Goal: Navigation & Orientation: Find specific page/section

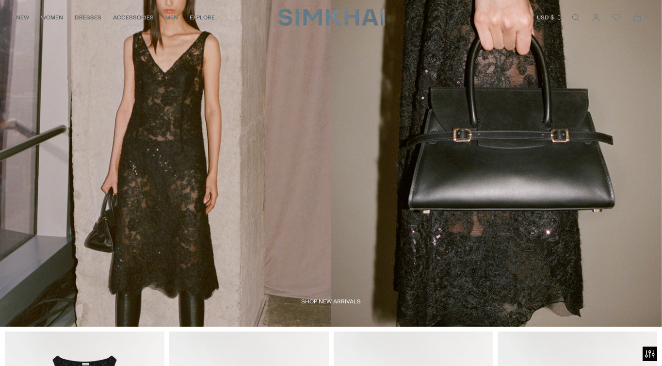
scroll to position [122, 0]
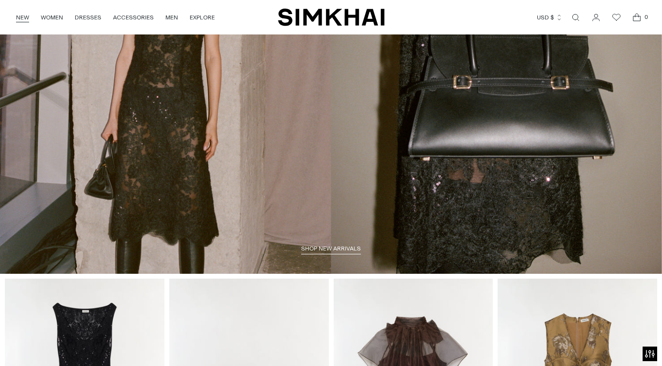
click at [24, 17] on link "NEW" at bounding box center [22, 17] width 13 height 21
